Goal: Information Seeking & Learning: Learn about a topic

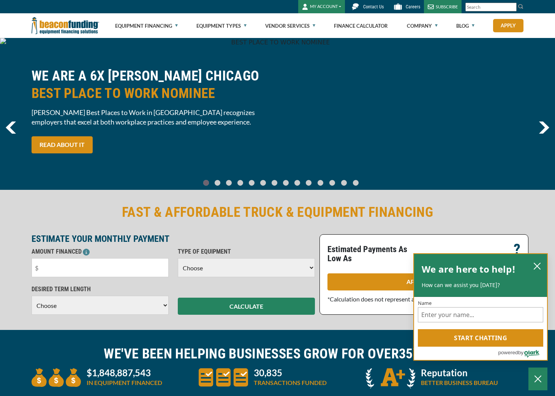
click at [538, 269] on icon "close chatbox" at bounding box center [537, 266] width 8 height 8
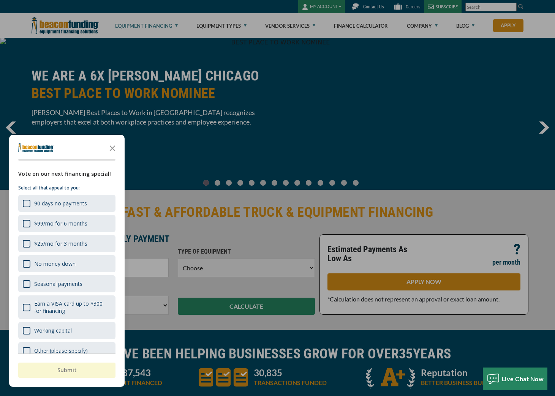
click at [174, 27] on div at bounding box center [277, 198] width 555 height 396
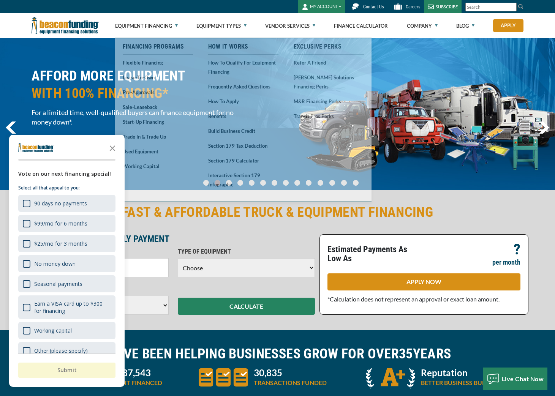
drag, startPoint x: 114, startPoint y: 145, endPoint x: 117, endPoint y: 142, distance: 4.9
click at [114, 145] on icon "Close the survey" at bounding box center [112, 147] width 15 height 15
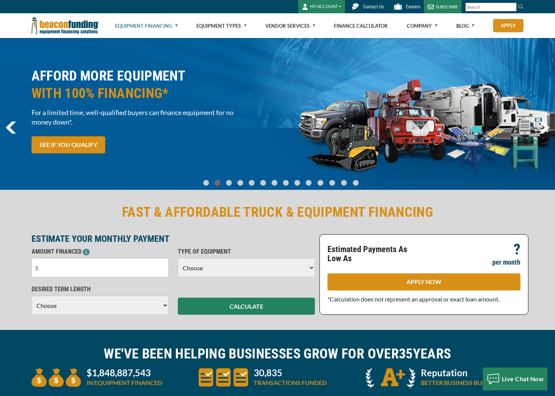
click at [168, 20] on link "Equipment Financing" at bounding box center [146, 26] width 63 height 24
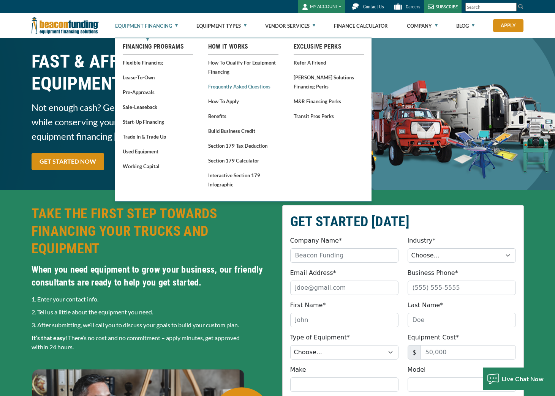
click at [240, 89] on link "Frequently Asked Questions" at bounding box center [243, 86] width 70 height 9
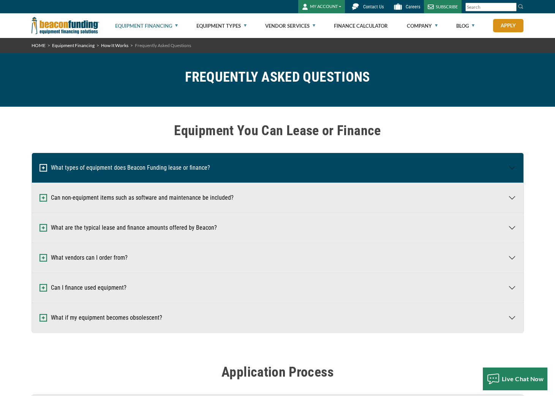
click at [177, 175] on button "What types of equipment does Beacon Funding lease or finance?" at bounding box center [277, 168] width 491 height 30
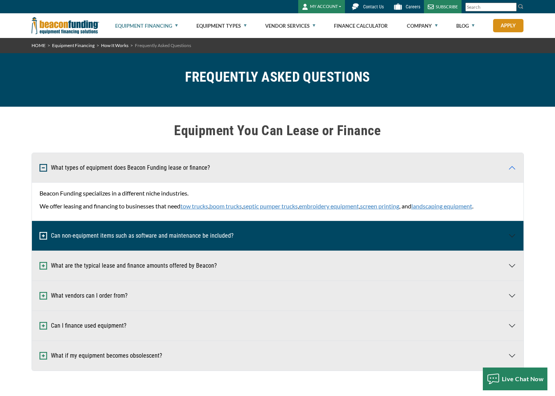
click at [137, 234] on button "Can non-equipment items such as software and maintenance be included?" at bounding box center [277, 236] width 491 height 30
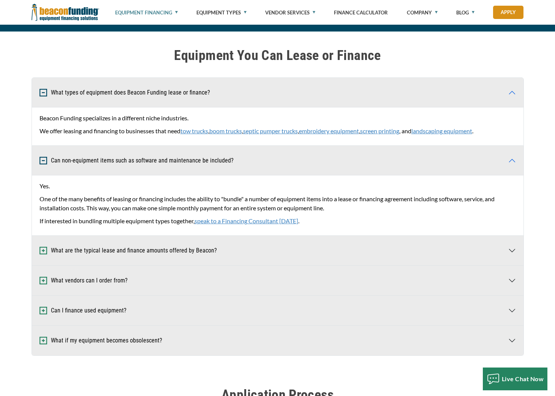
scroll to position [78, 0]
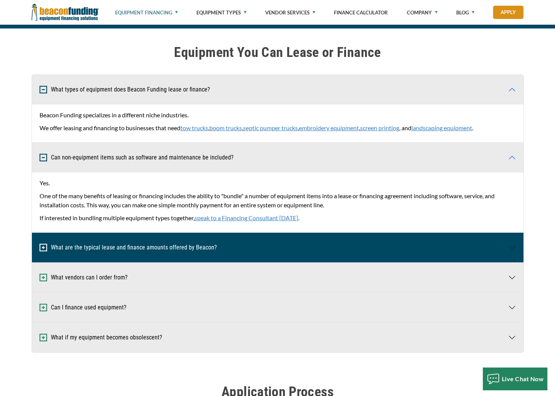
click at [143, 246] on button "What are the typical lease and finance amounts offered by Beacon?" at bounding box center [277, 248] width 491 height 30
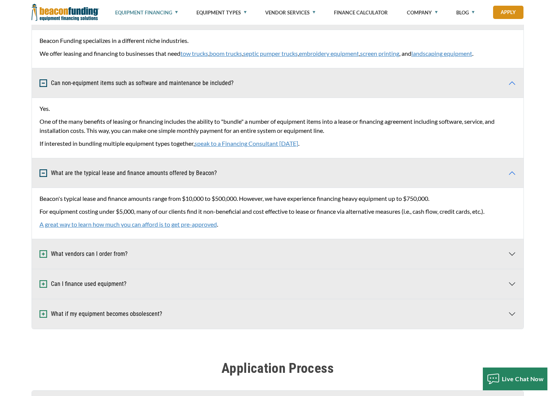
scroll to position [153, 0]
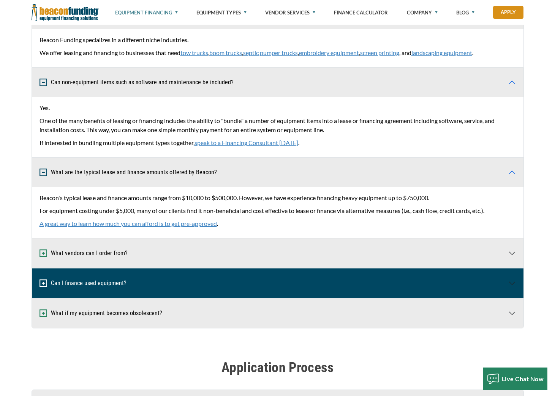
click at [149, 284] on button "Can I finance used equipment?" at bounding box center [277, 283] width 491 height 30
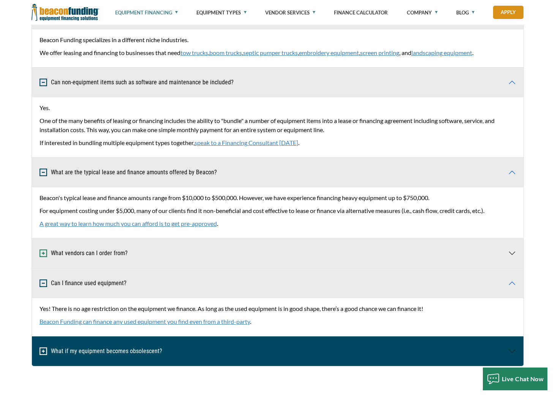
click at [166, 357] on button "What if my equipment becomes obsolescent?" at bounding box center [277, 351] width 491 height 30
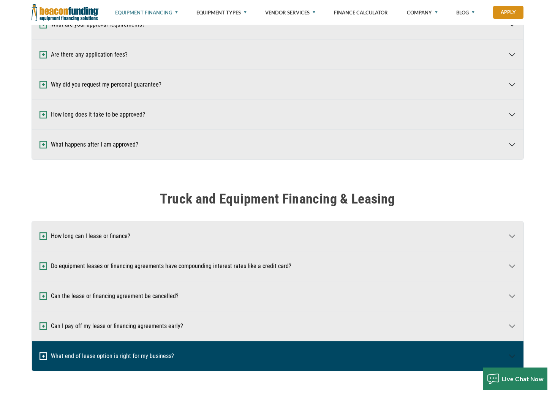
scroll to position [616, 0]
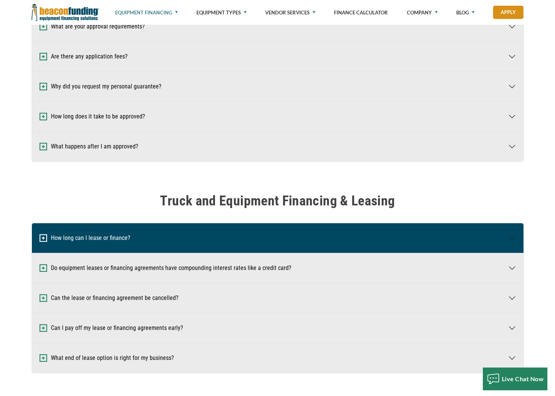
click at [131, 241] on button "How long can I lease or finance?" at bounding box center [277, 238] width 491 height 30
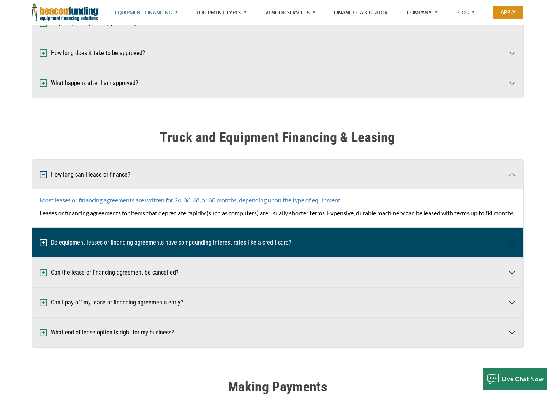
scroll to position [683, 0]
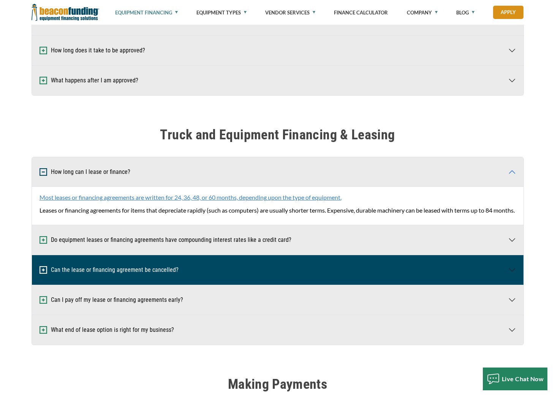
click at [144, 285] on button "Can the lease or financing agreement be cancelled?" at bounding box center [277, 270] width 491 height 30
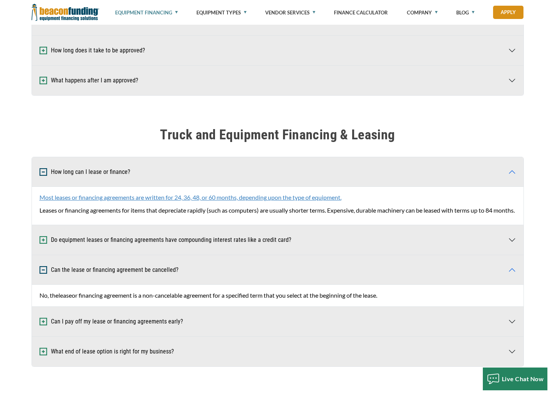
click at [144, 282] on button "Can the lease or financing agreement be cancelled?" at bounding box center [277, 270] width 491 height 30
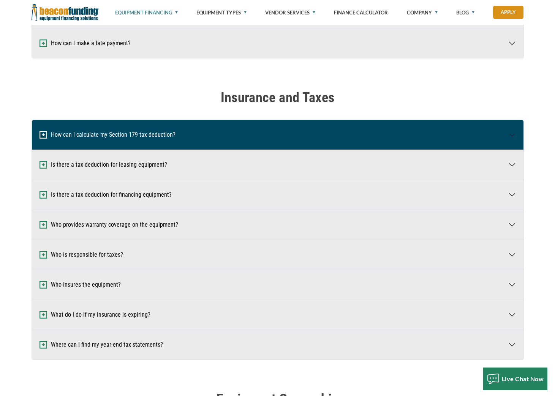
scroll to position [1182, 0]
